Goal: Task Accomplishment & Management: Manage account settings

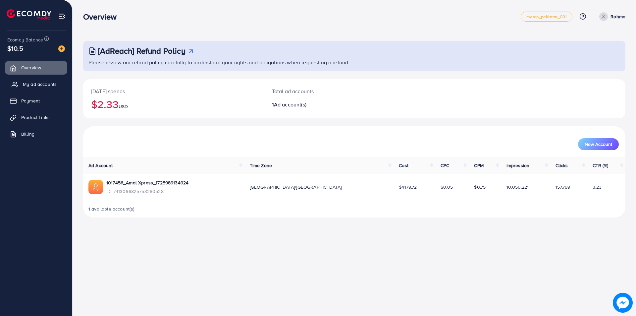
click at [29, 83] on span "My ad accounts" at bounding box center [40, 84] width 34 height 7
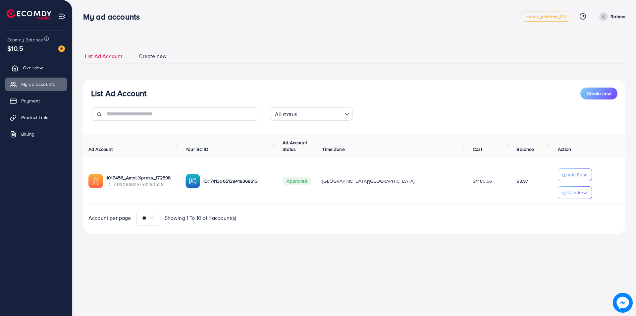
click at [34, 71] on span "Overview" at bounding box center [33, 67] width 20 height 7
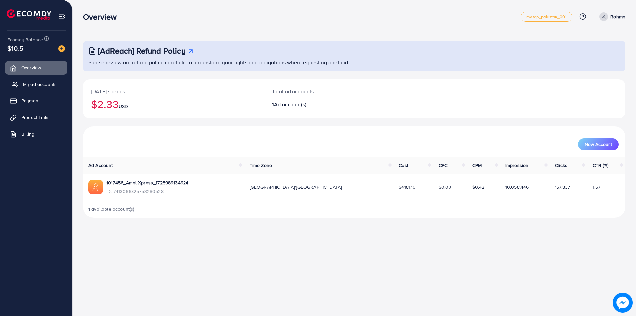
click at [48, 80] on link "My ad accounts" at bounding box center [36, 83] width 62 height 13
